Goal: Transaction & Acquisition: Purchase product/service

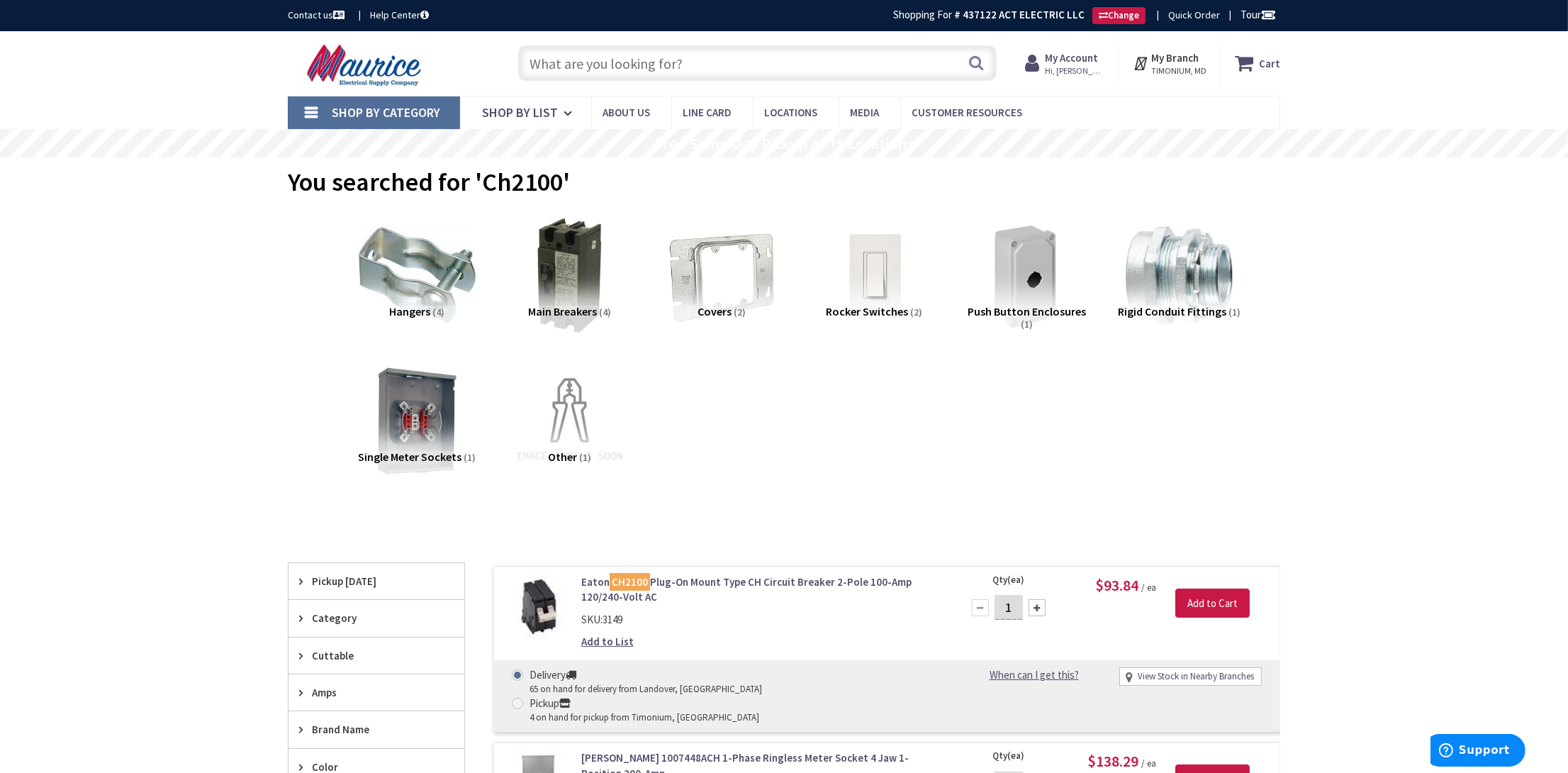
click at [714, 62] on input "text" at bounding box center [758, 64] width 479 height 36
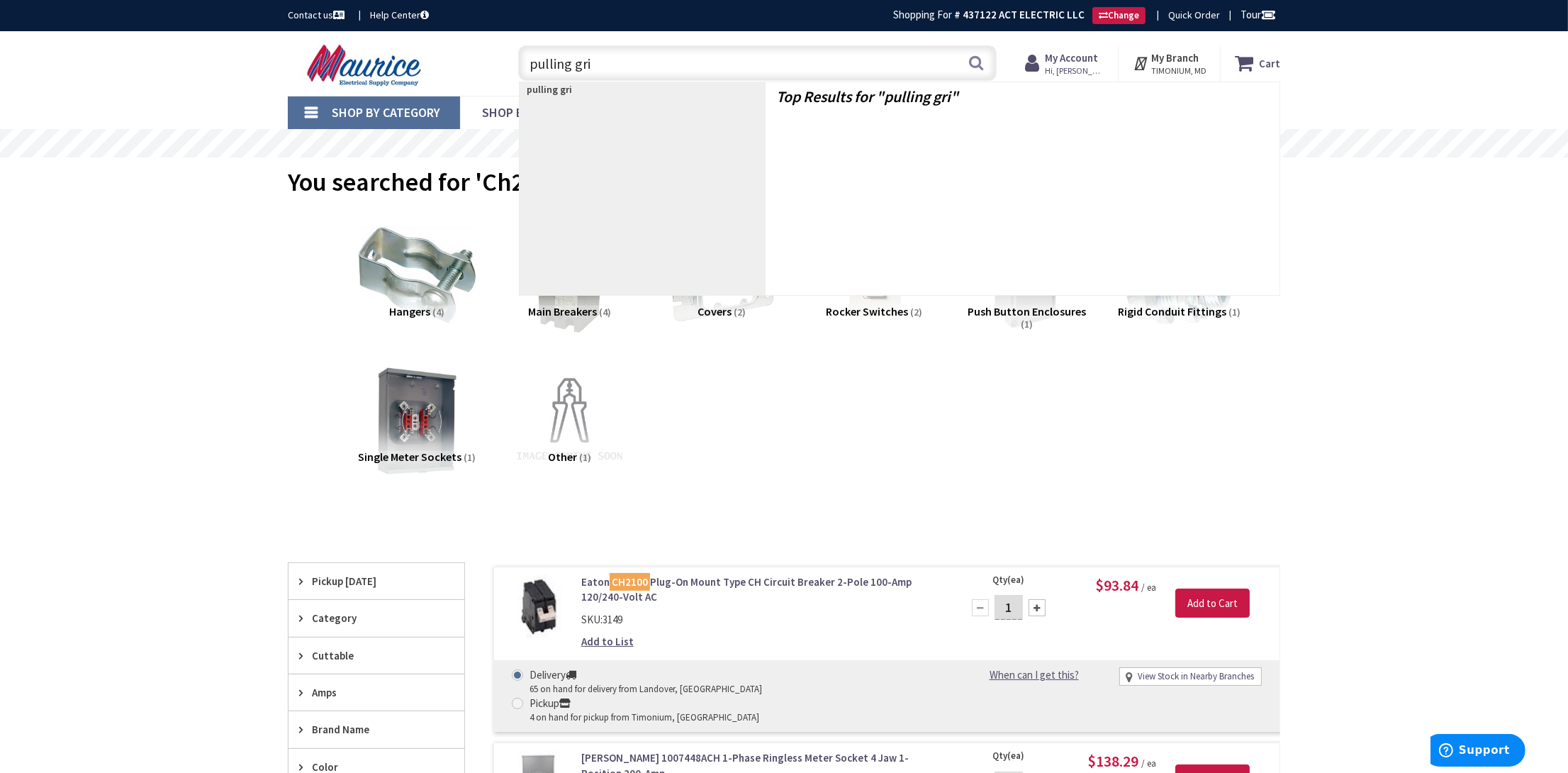
type input "pulling grip"
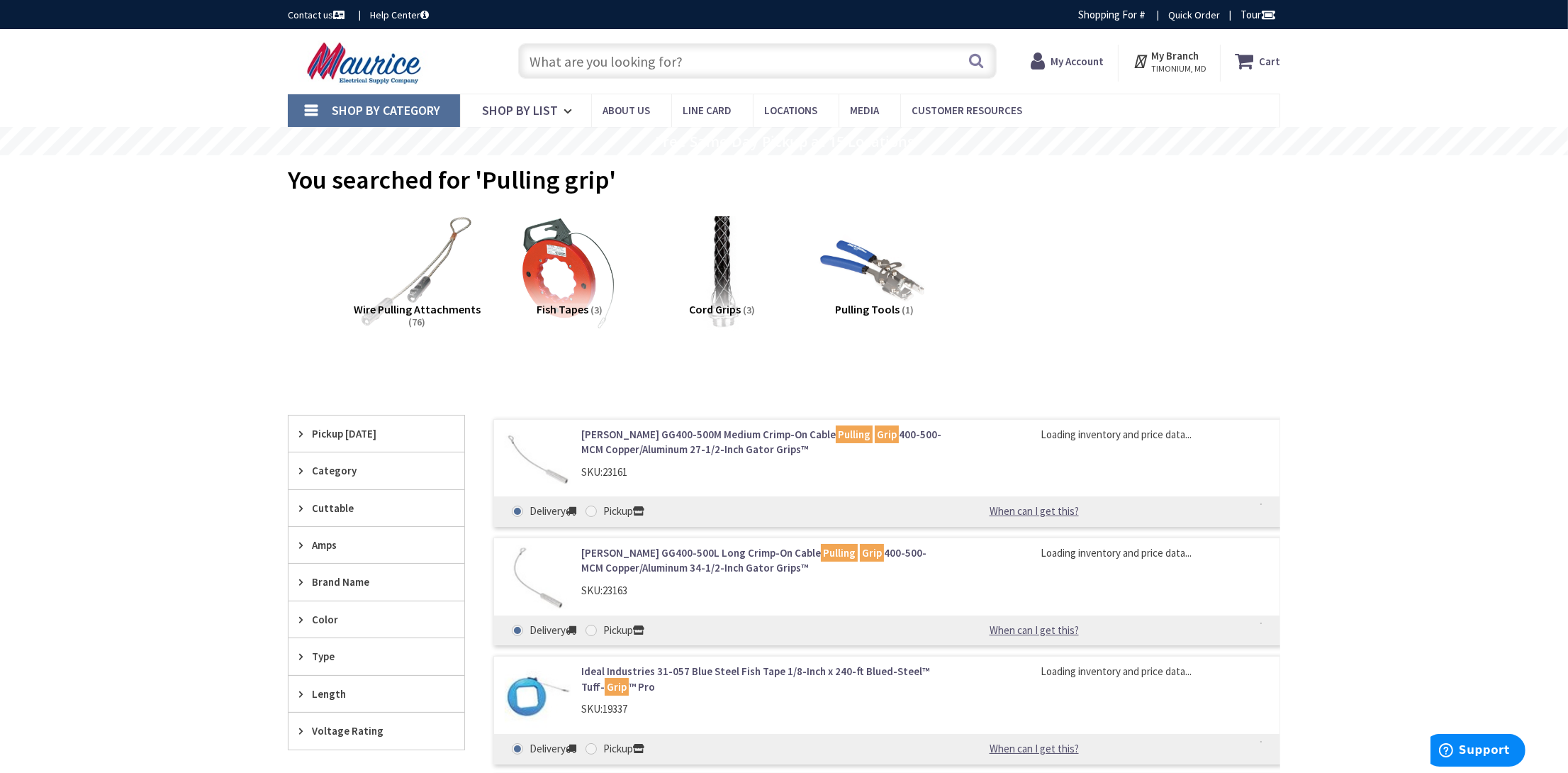
type input "Knottwood [PERSON_NAME], MD 21012, [GEOGRAPHIC_DATA]"
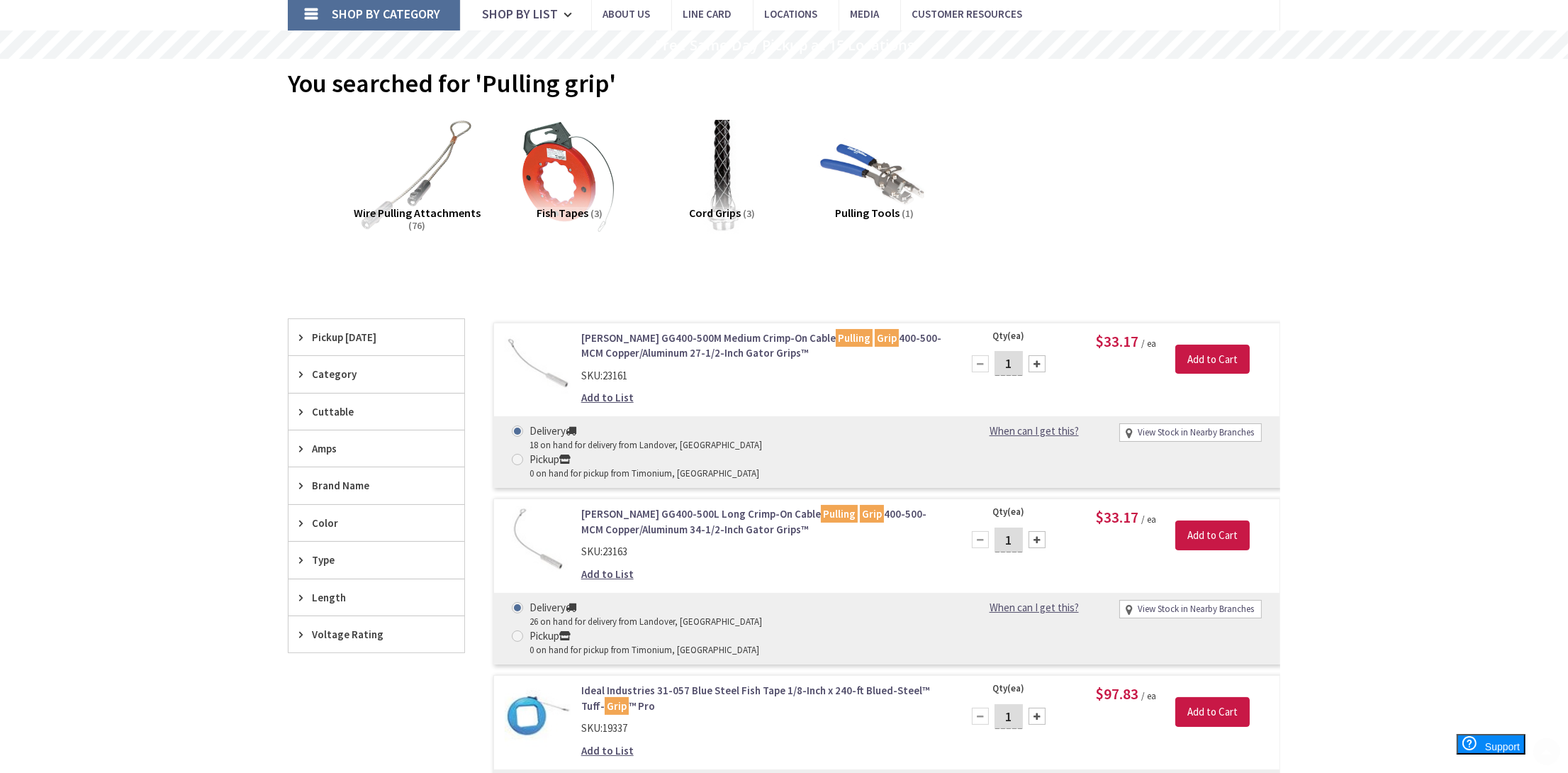
scroll to position [70, 0]
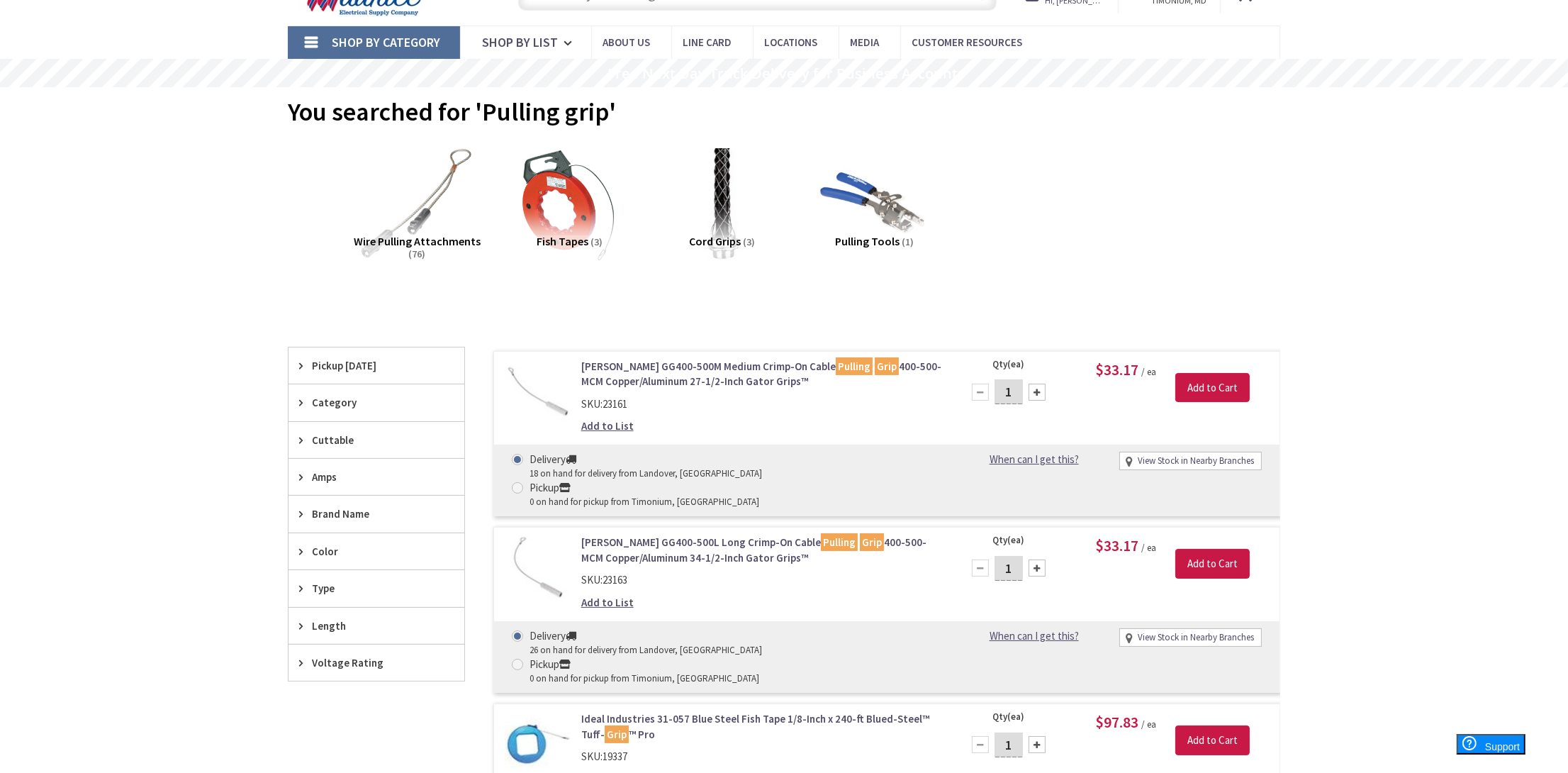
click at [453, 235] on span "Wire Pulling Attachments" at bounding box center [417, 240] width 127 height 14
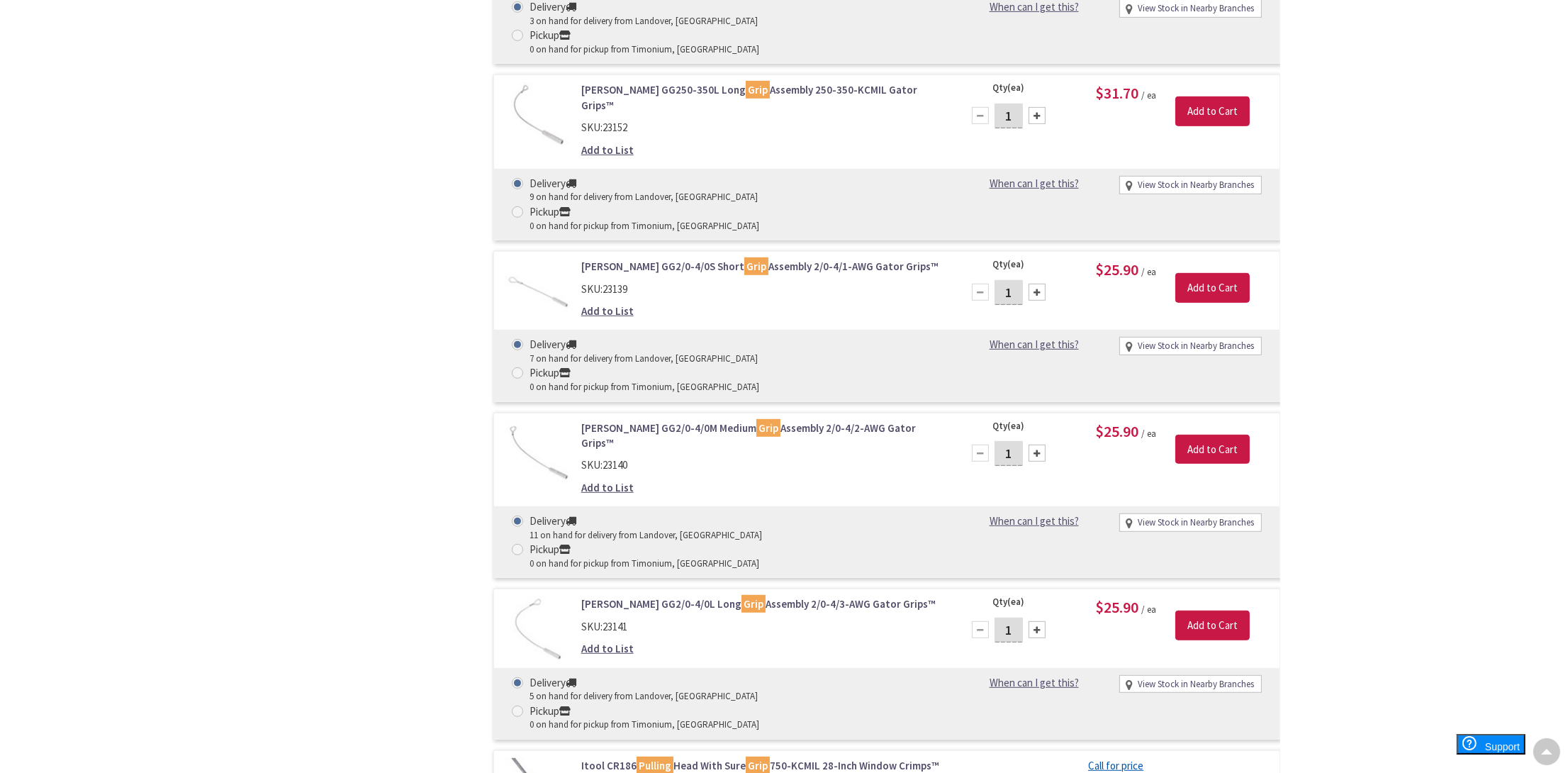
scroll to position [1028, 0]
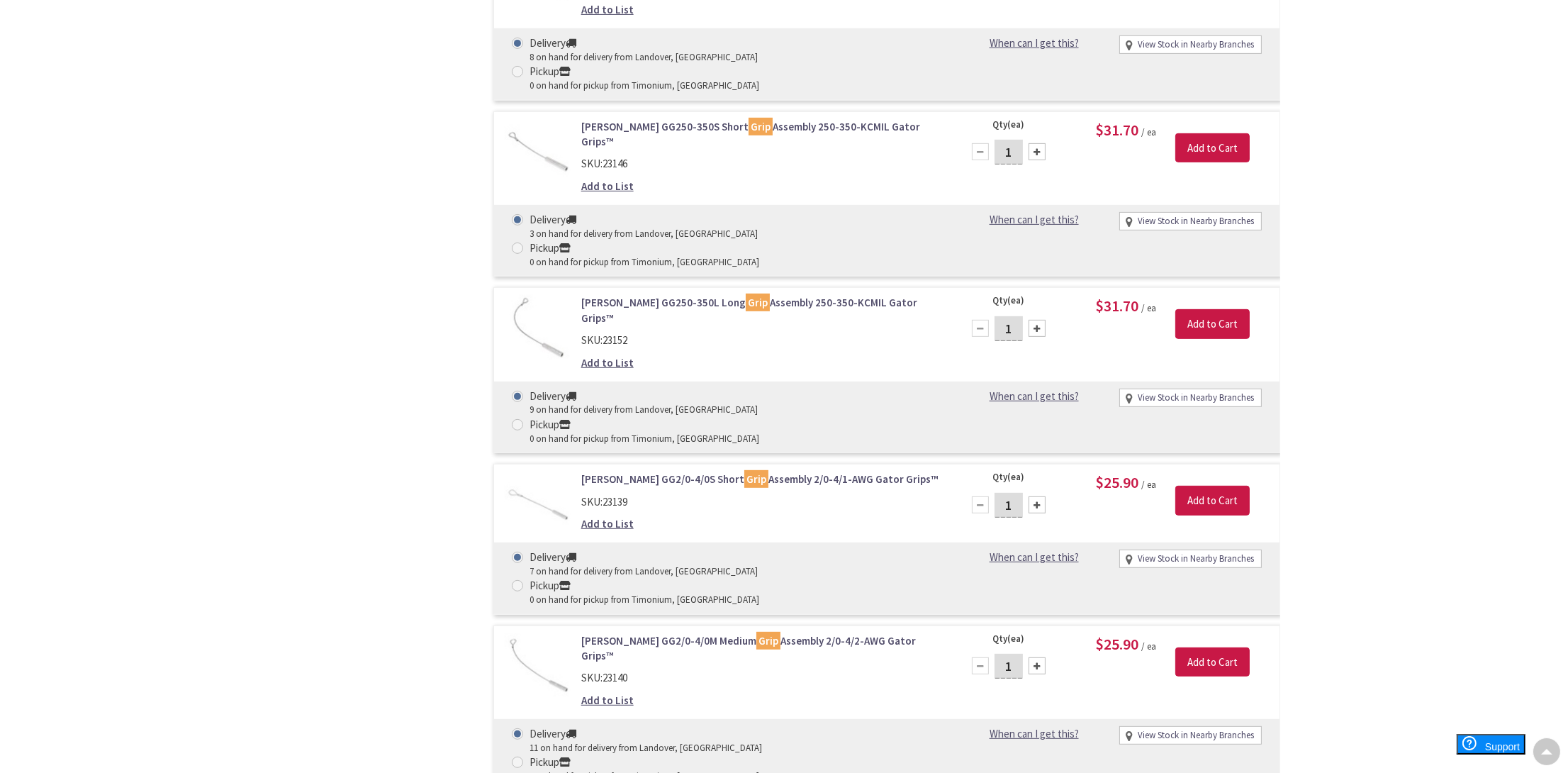
click at [810, 472] on link "Greenlee GG2/0-4/0S Short Grip Assembly 2/0-4/1-AWG Gator Grips™" at bounding box center [762, 479] width 361 height 15
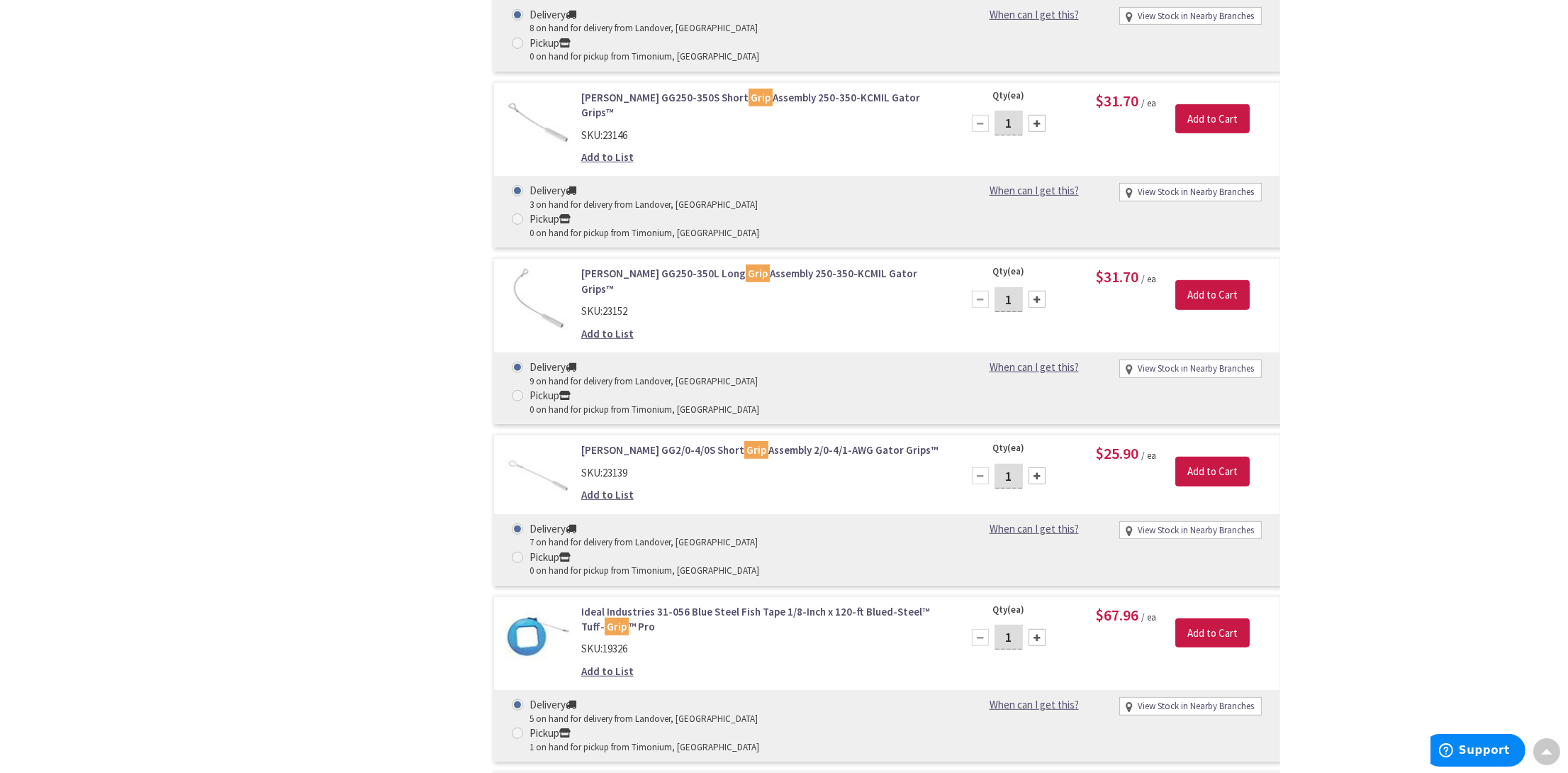
scroll to position [1083, 0]
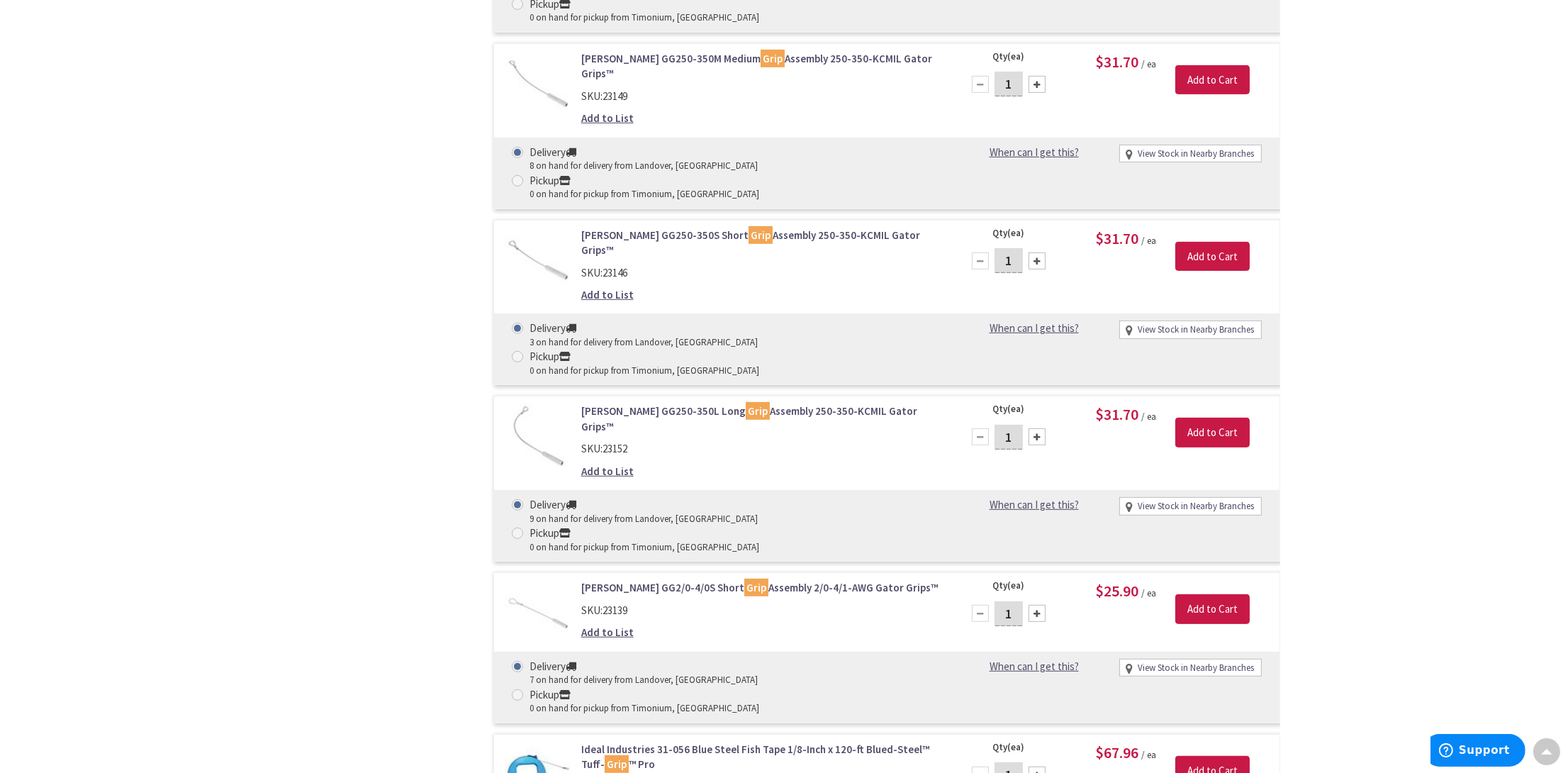
click at [685, 580] on link "Greenlee GG2/0-4/0S Short Grip Assembly 2/0-4/1-AWG Gator Grips™" at bounding box center [762, 587] width 361 height 15
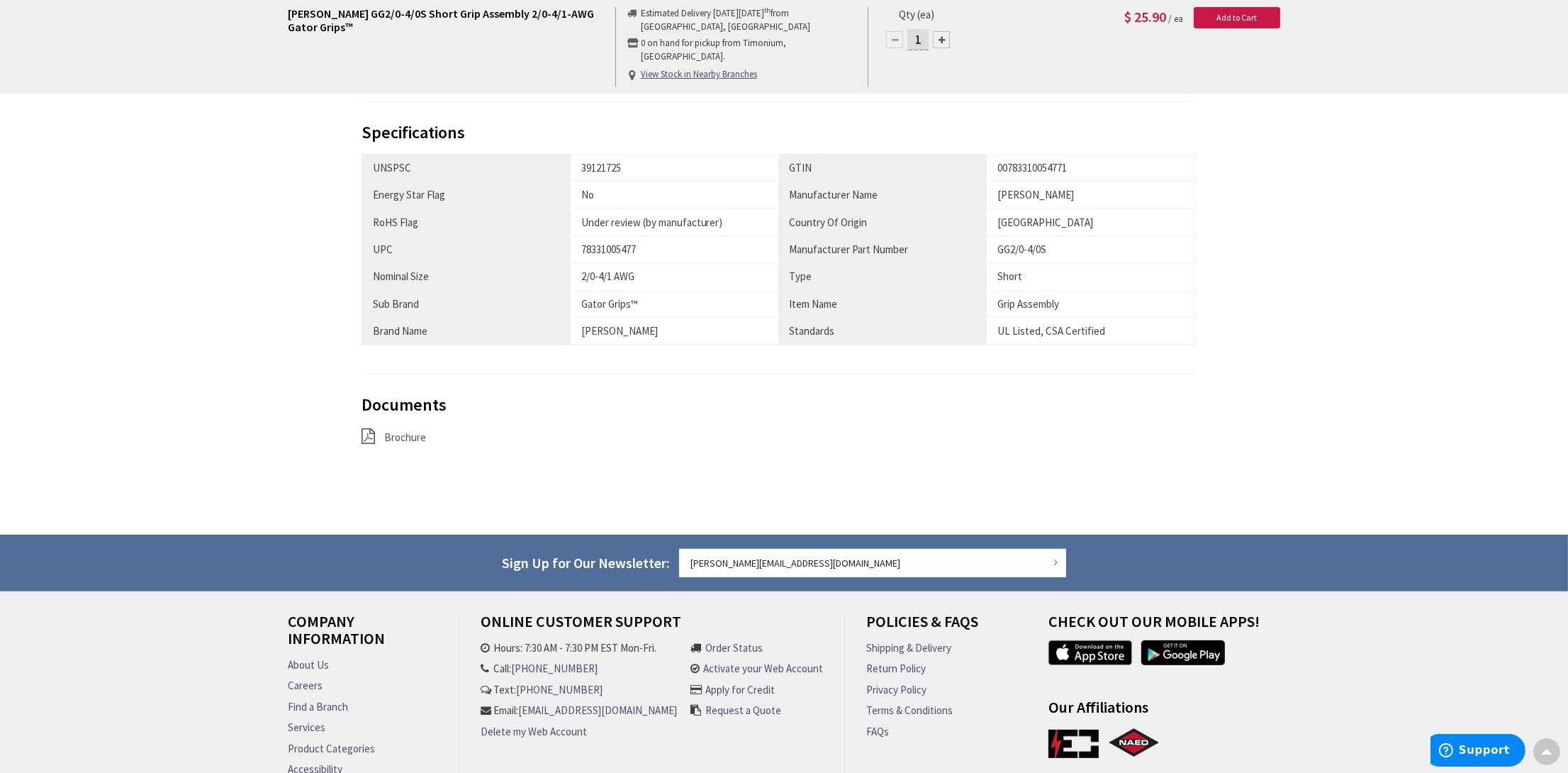
scroll to position [766, 0]
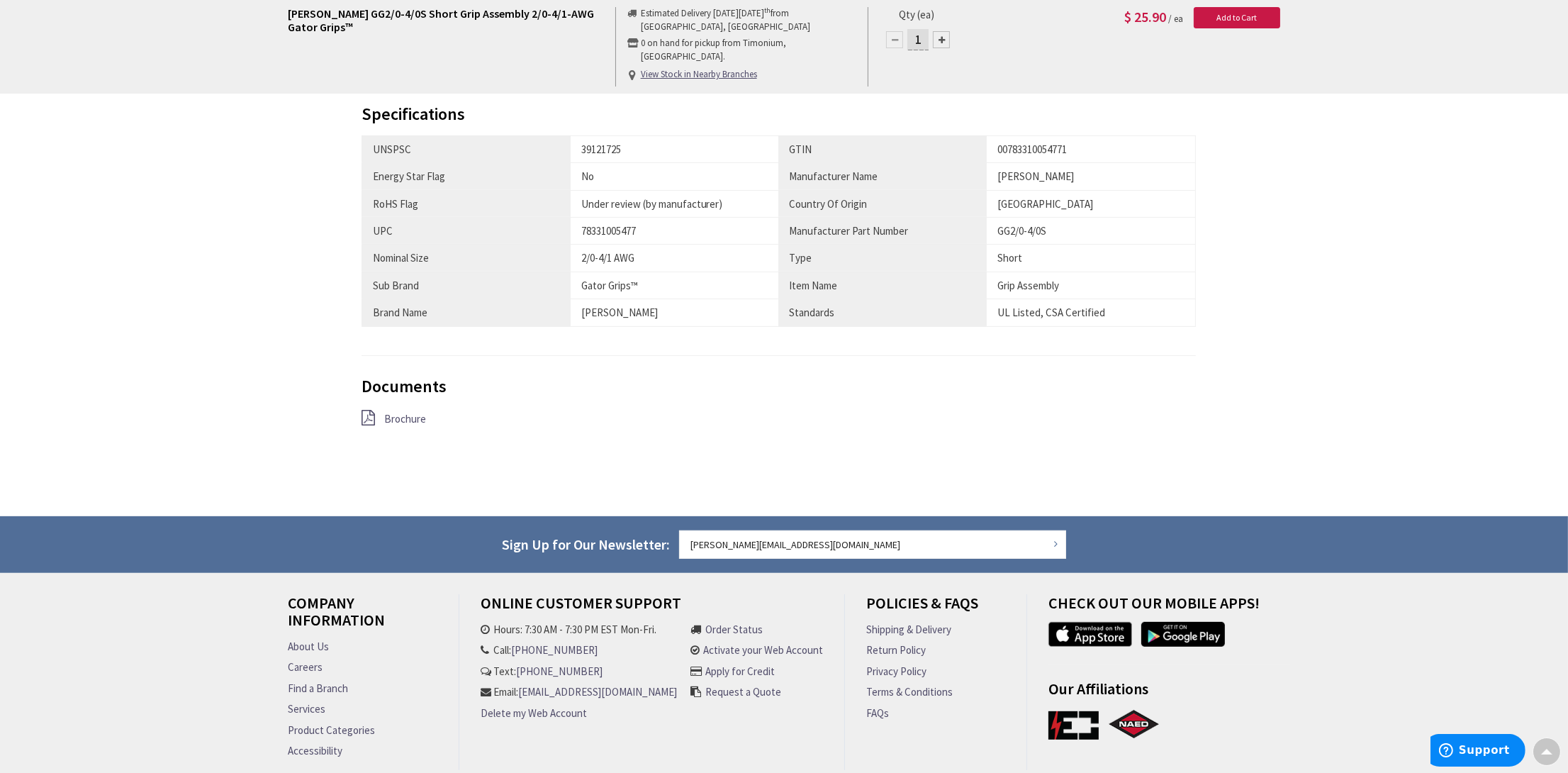
click at [411, 413] on span "Brochure" at bounding box center [405, 419] width 42 height 14
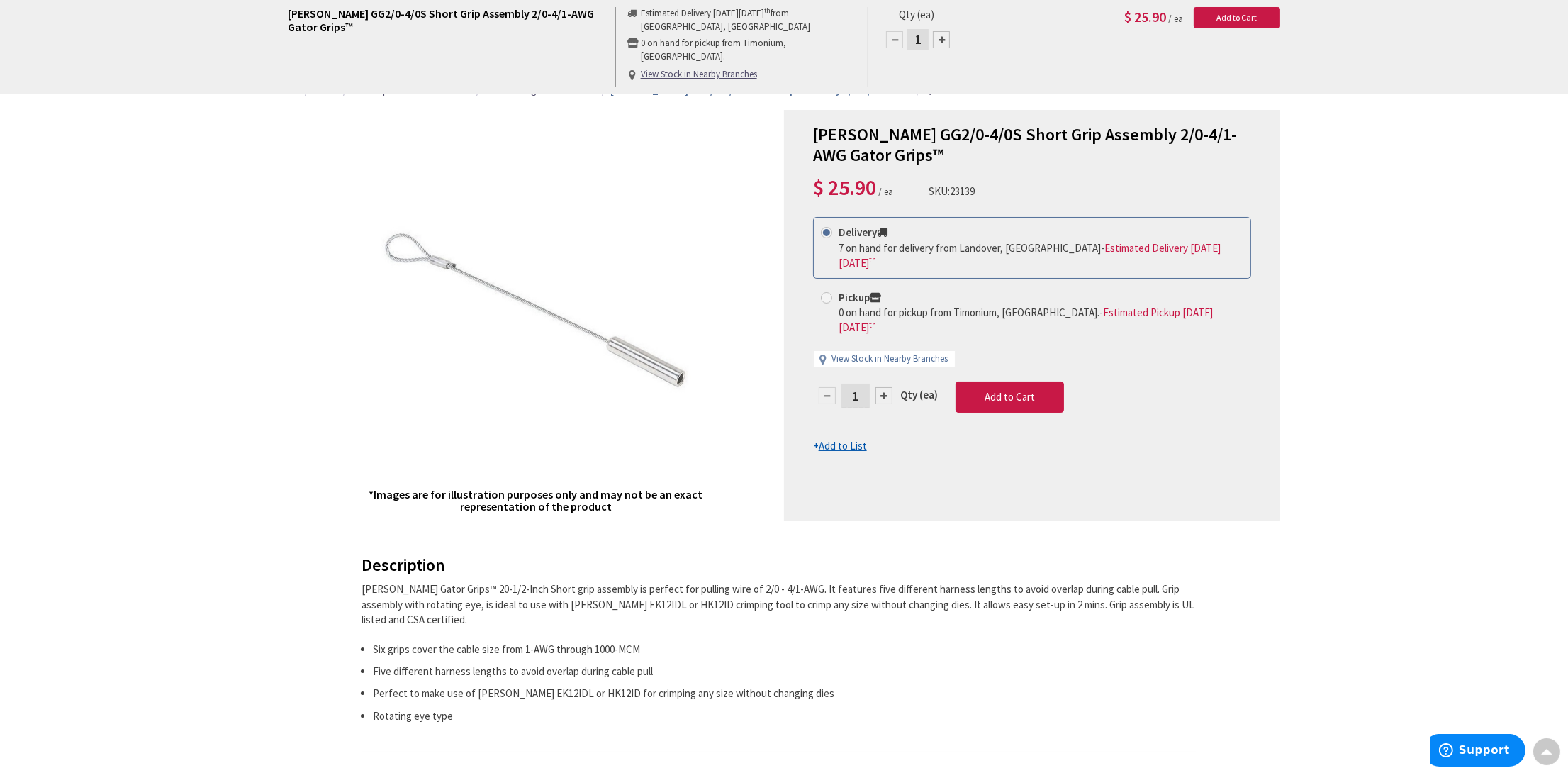
scroll to position [0, 0]
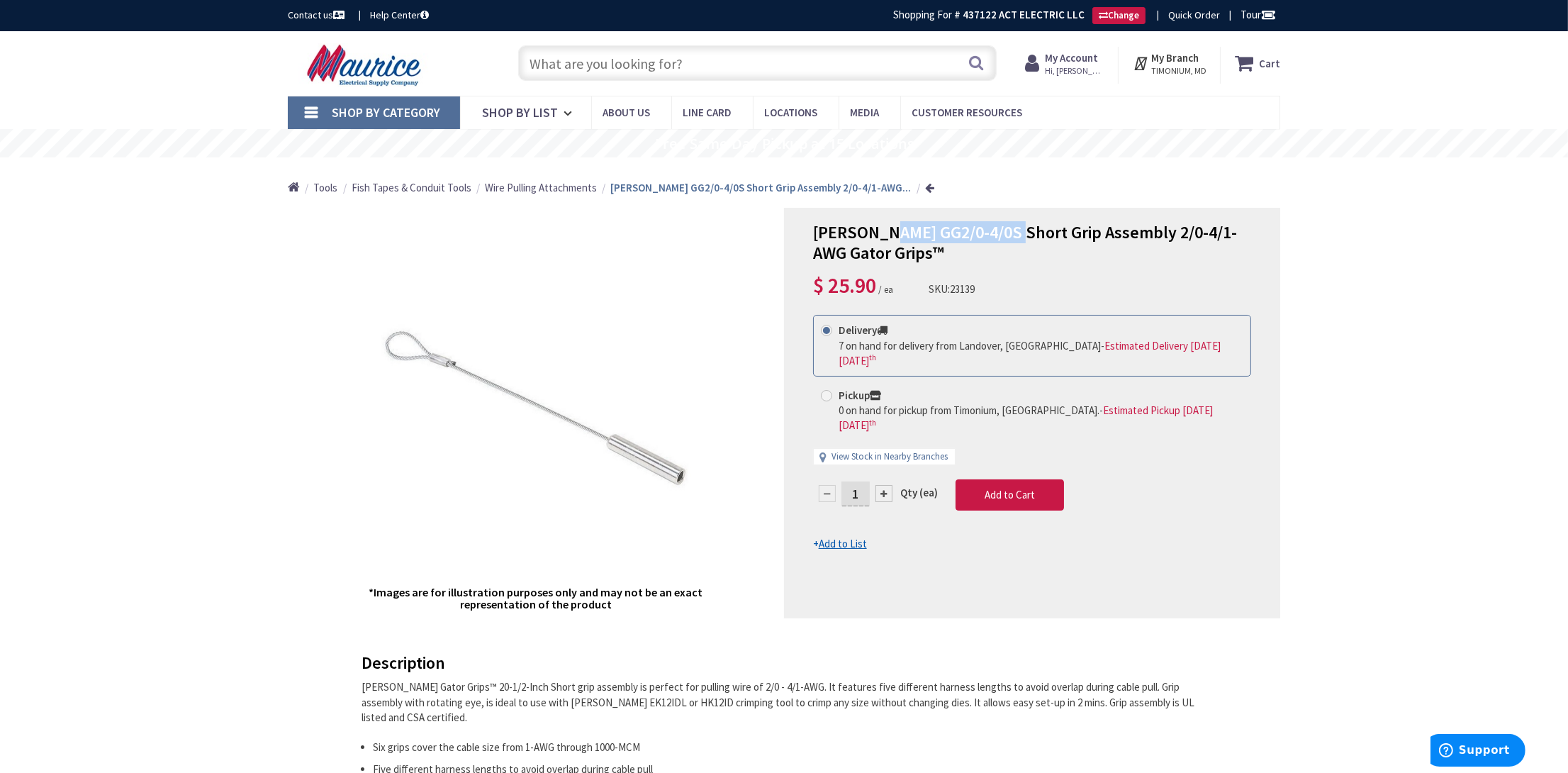
drag, startPoint x: 882, startPoint y: 227, endPoint x: 1008, endPoint y: 229, distance: 126.0
click at [1008, 229] on span "[PERSON_NAME] GG2/0-4/0S Short Grip Assembly 2/0-4/1-AWG Gator Grips™" at bounding box center [1025, 243] width 424 height 42
copy span "GG2/0-4/0S Short"
